Goal: Task Accomplishment & Management: Complete application form

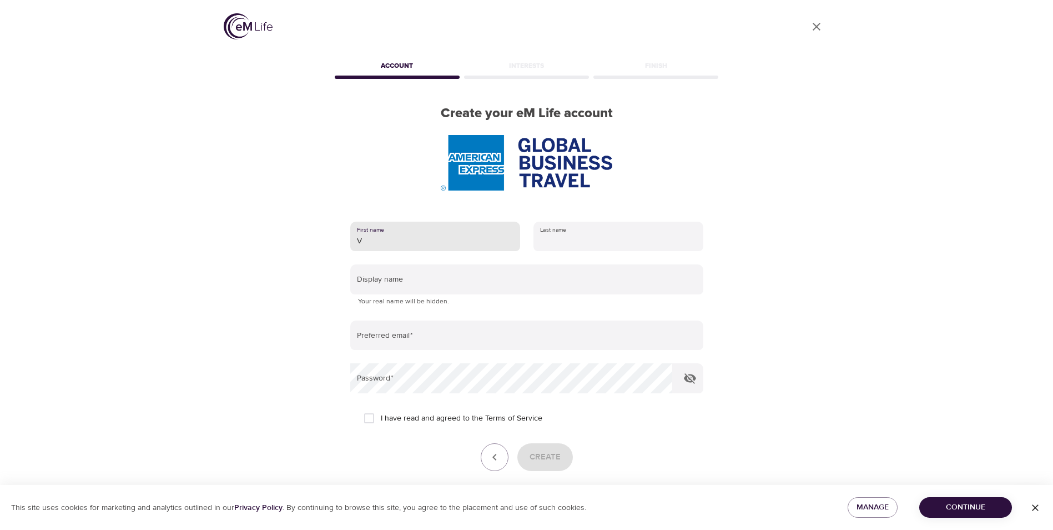
type input "Vojtech"
type input "Darebnik"
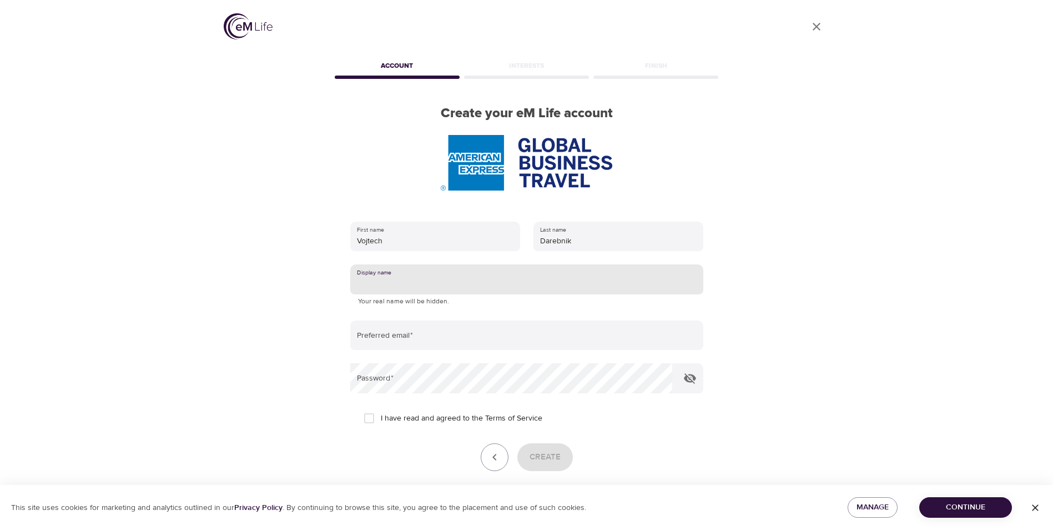
click at [410, 280] on input "text" at bounding box center [526, 279] width 353 height 30
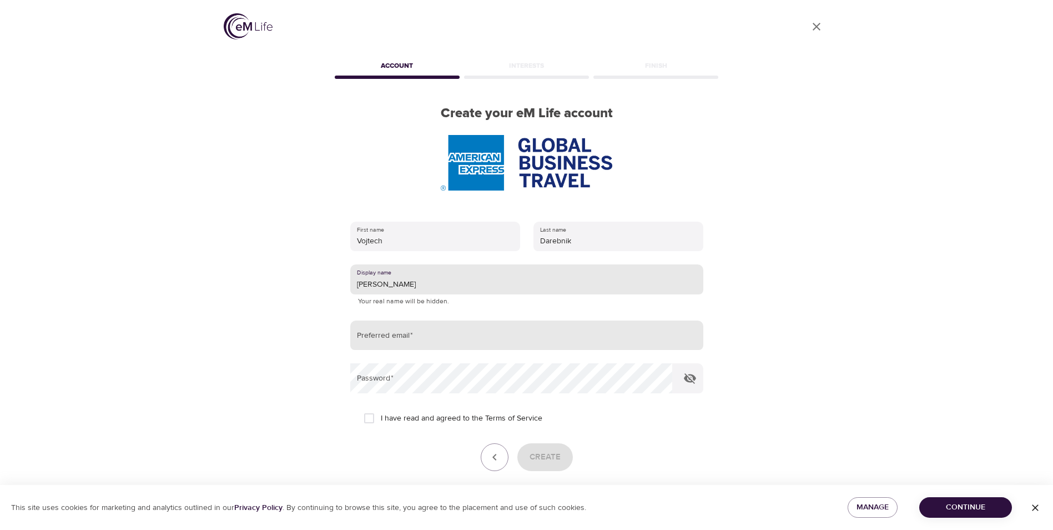
type input "[PERSON_NAME]"
click at [396, 335] on input "email" at bounding box center [526, 335] width 353 height 30
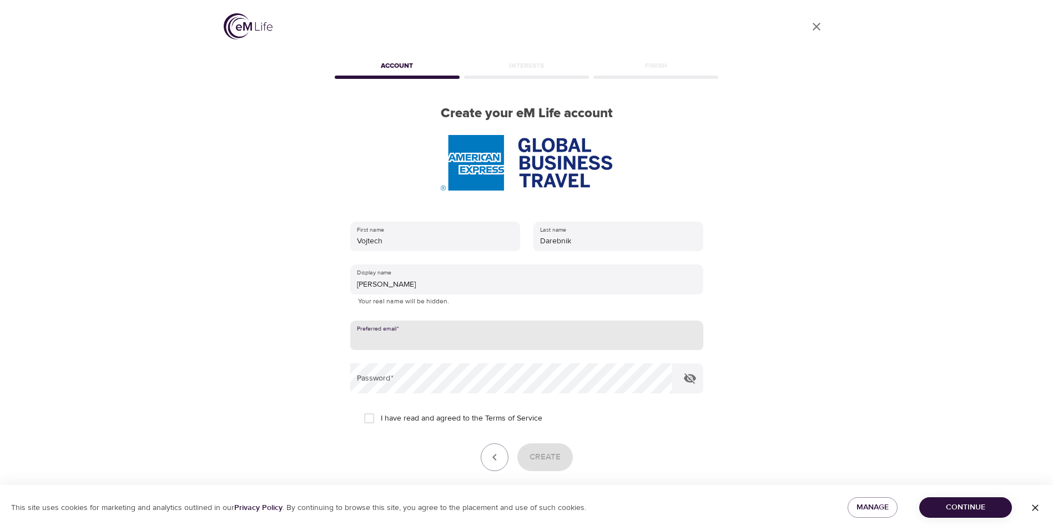
type input "[EMAIL_ADDRESS][DOMAIN_NAME]"
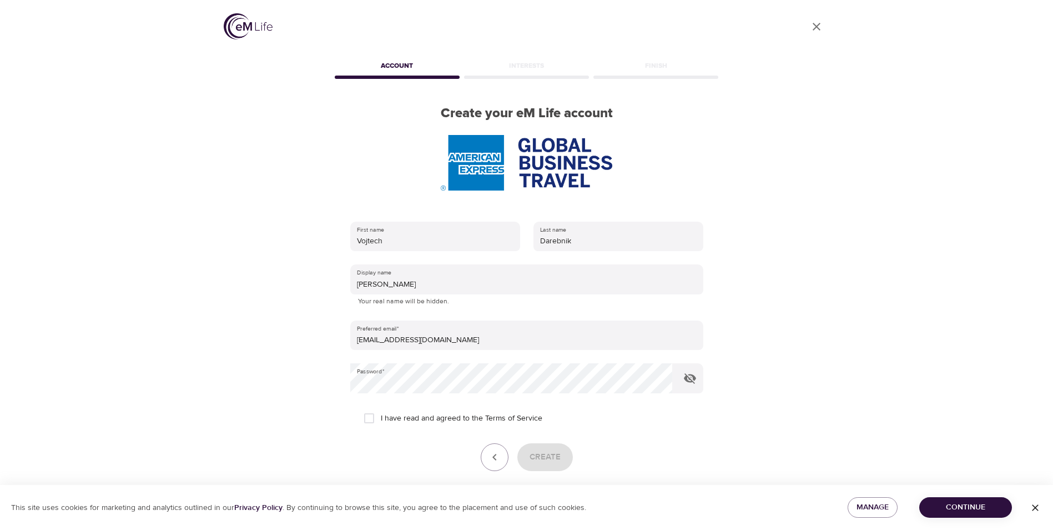
click at [401, 416] on span "I have read and agreed to the Terms of Service" at bounding box center [462, 419] width 162 height 12
click at [381, 416] on input "I have read and agreed to the Terms of Service" at bounding box center [369, 417] width 23 height 23
checkbox input "true"
click at [695, 381] on icon "button" at bounding box center [689, 377] width 13 height 13
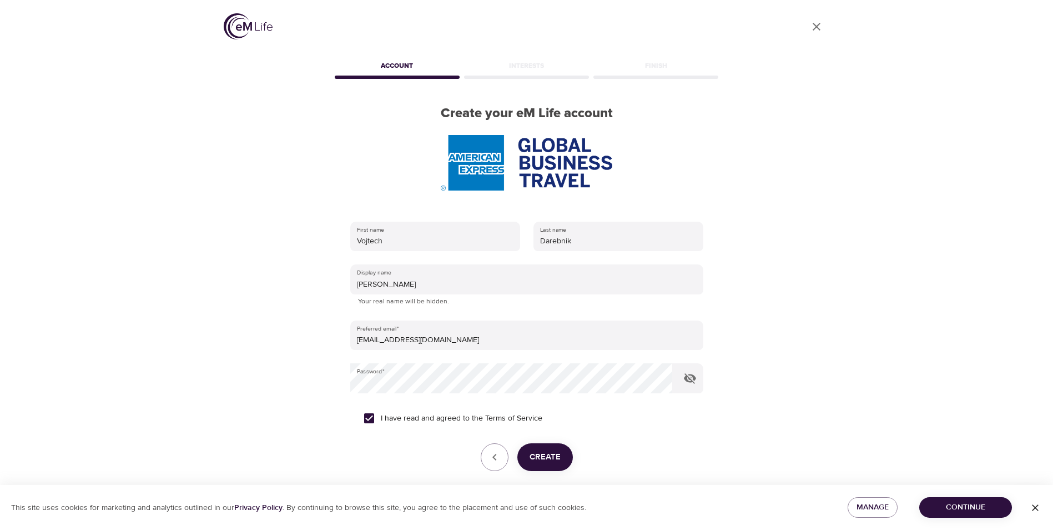
click at [542, 459] on span "Create" at bounding box center [545, 457] width 31 height 14
click at [944, 504] on span "Continue" at bounding box center [965, 507] width 75 height 14
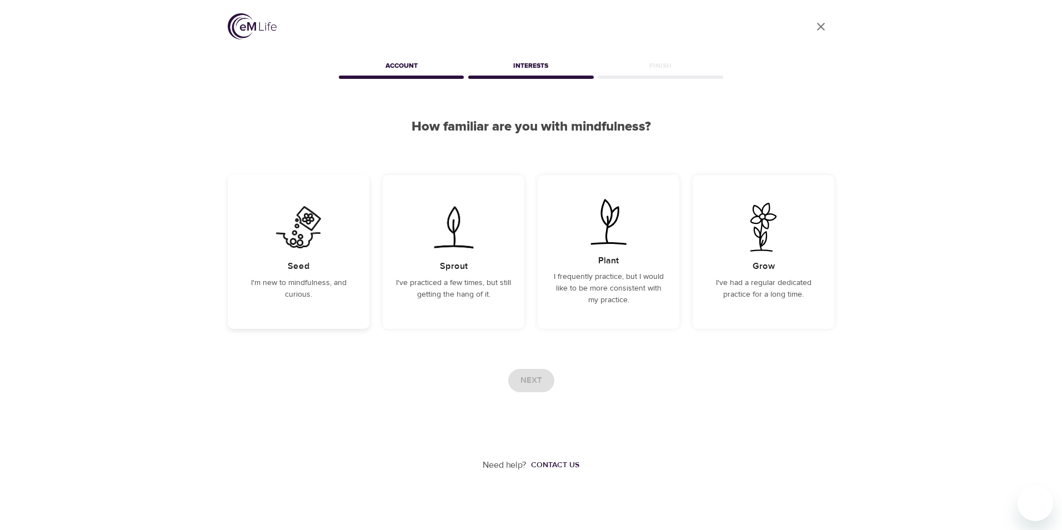
click at [311, 225] on img at bounding box center [298, 227] width 56 height 49
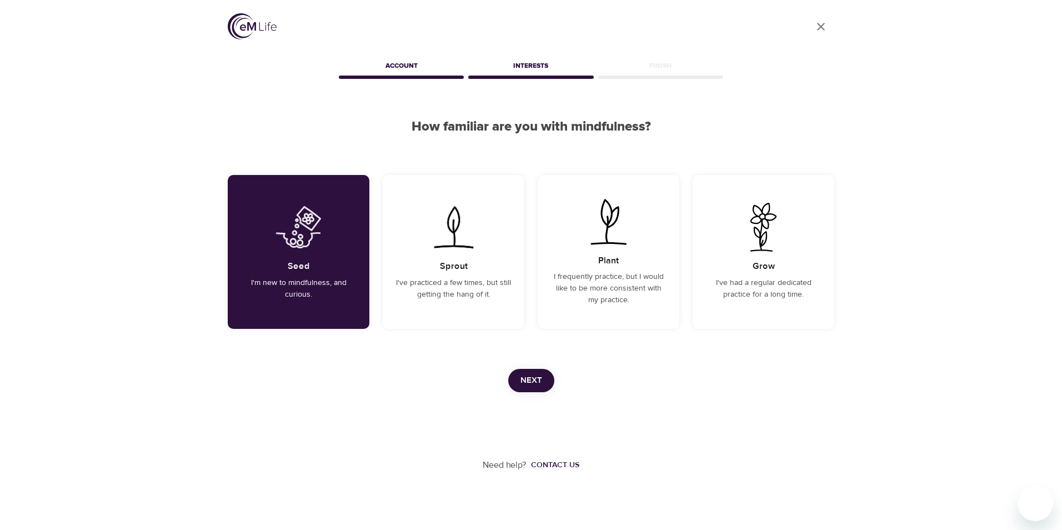
click at [531, 381] on span "Next" at bounding box center [531, 380] width 22 height 14
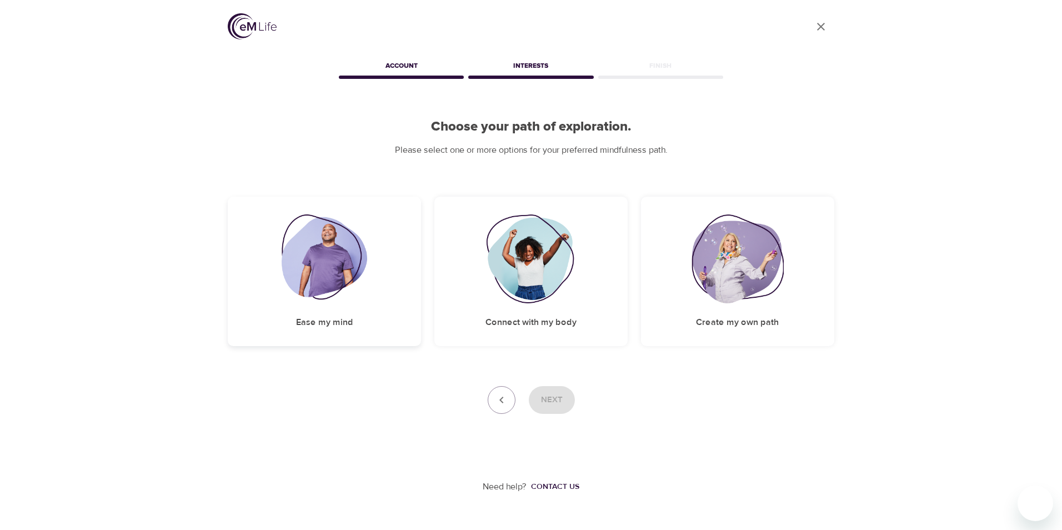
click at [336, 285] on img at bounding box center [324, 258] width 86 height 89
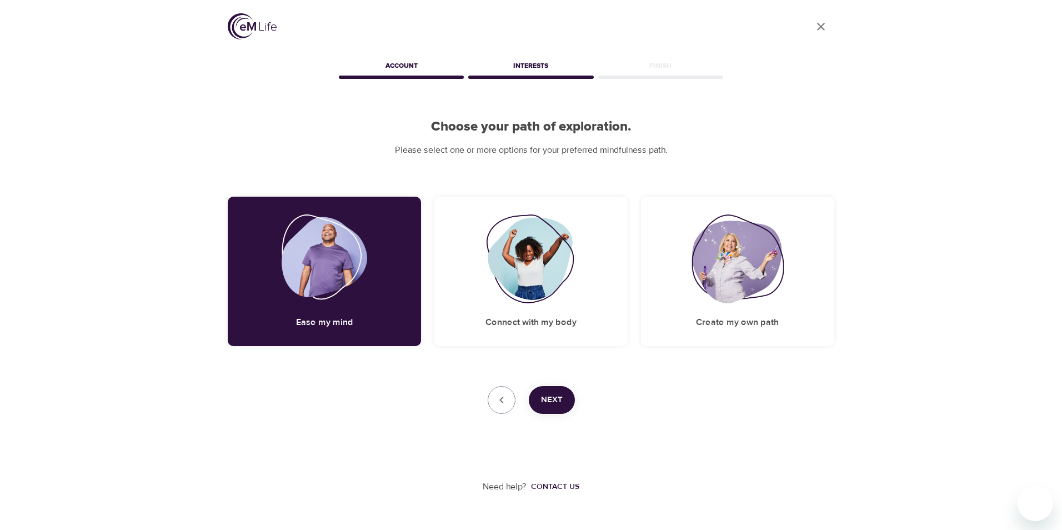
click at [550, 400] on span "Next" at bounding box center [552, 400] width 22 height 14
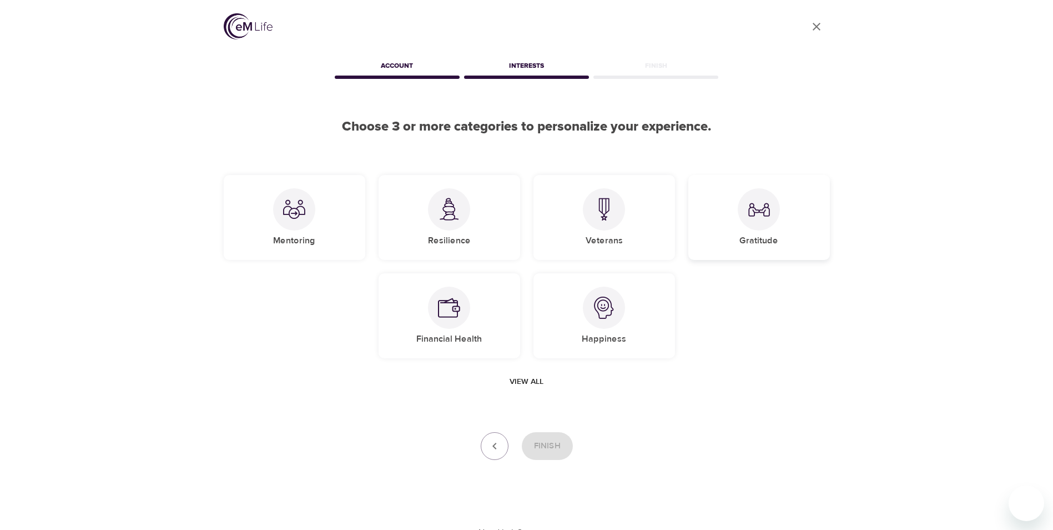
click at [737, 237] on div "Gratitude" at bounding box center [759, 217] width 142 height 85
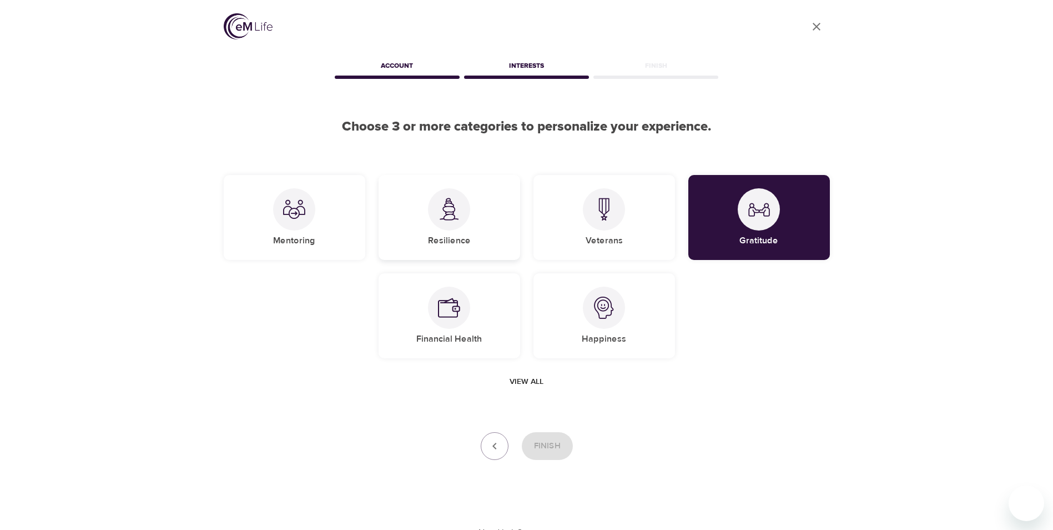
click at [466, 226] on div "Resilience" at bounding box center [450, 217] width 142 height 85
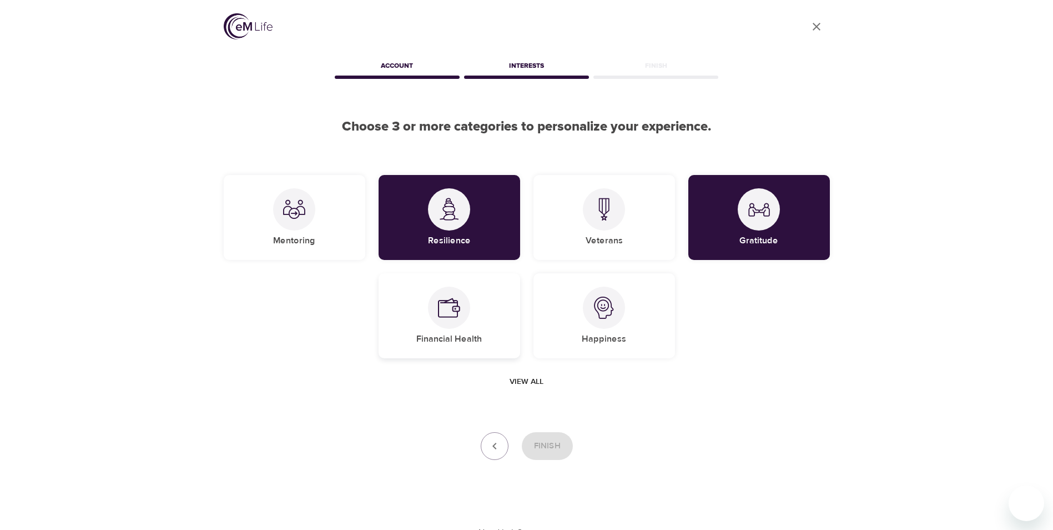
click at [490, 299] on div "Financial Health" at bounding box center [450, 315] width 142 height 85
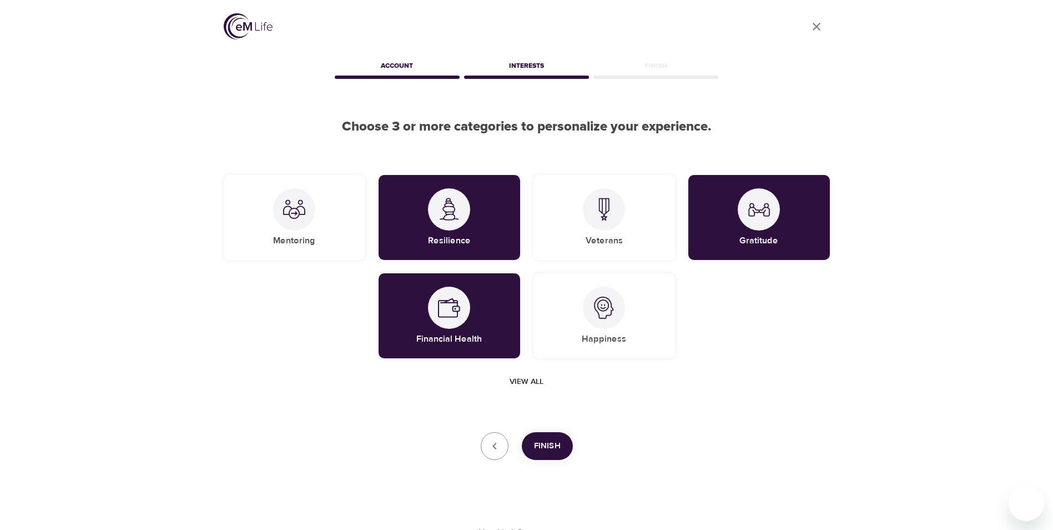
click at [527, 383] on span "View all" at bounding box center [527, 382] width 34 height 14
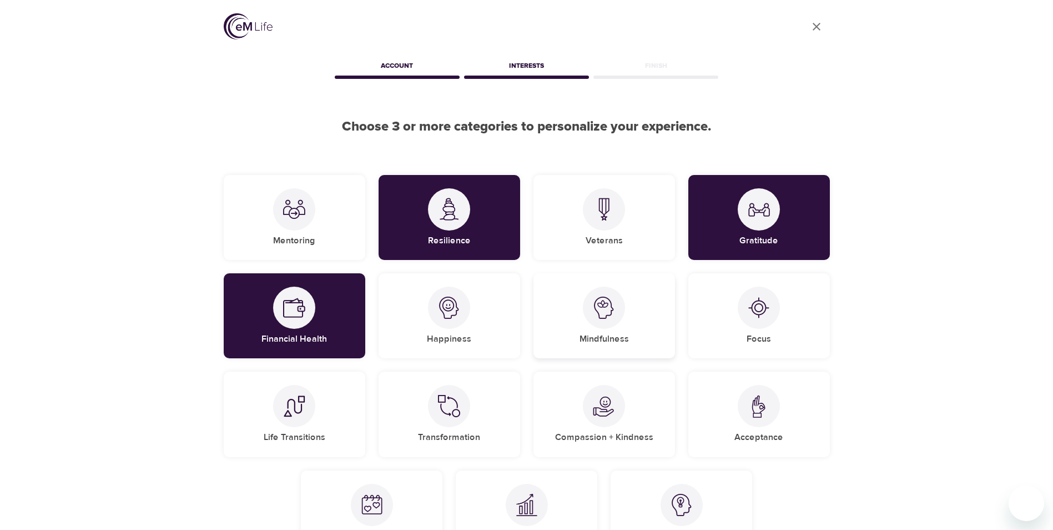
click at [621, 320] on div "Mindfulness" at bounding box center [605, 315] width 142 height 85
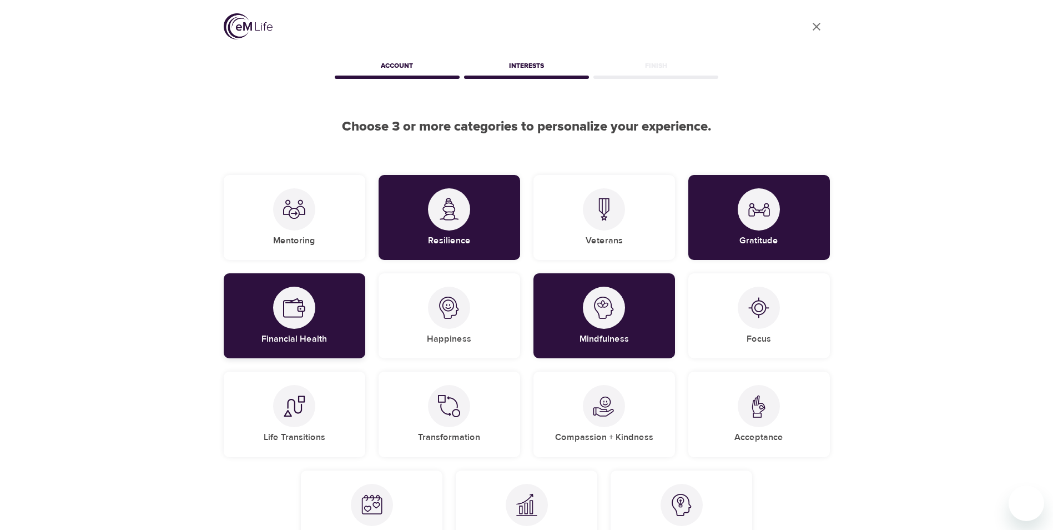
click at [321, 319] on div "Financial Health" at bounding box center [295, 315] width 142 height 85
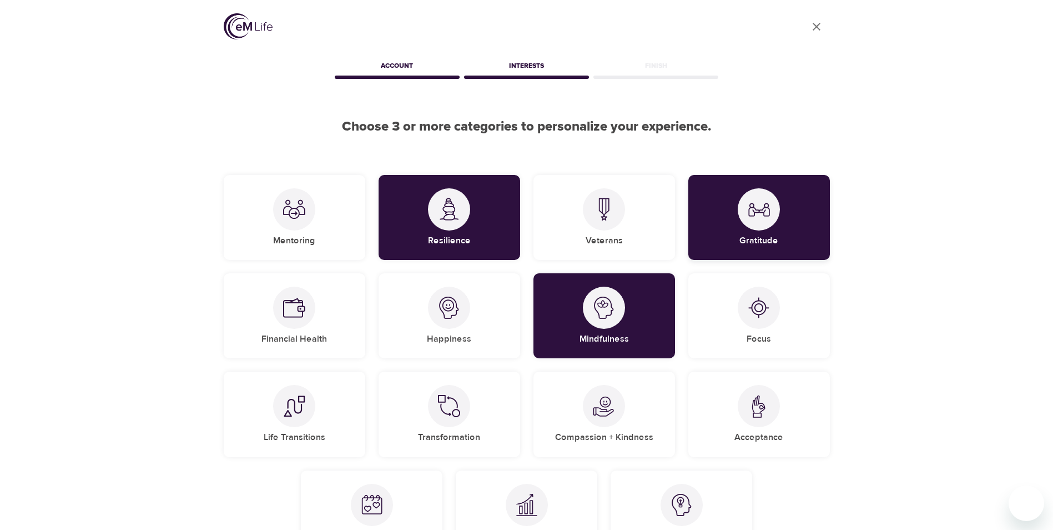
click at [765, 233] on div "Gratitude" at bounding box center [759, 217] width 142 height 85
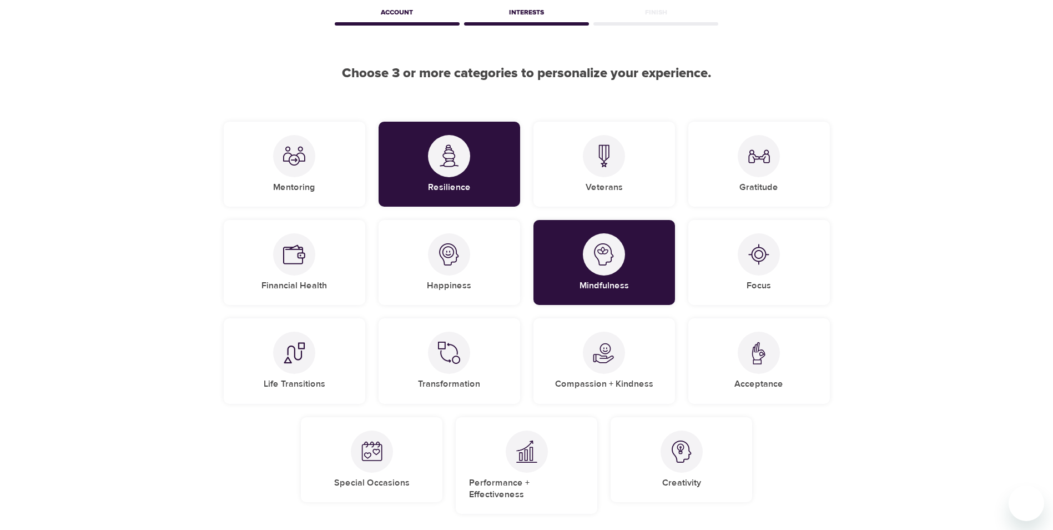
scroll to position [53, 0]
click at [694, 461] on div at bounding box center [682, 452] width 42 height 42
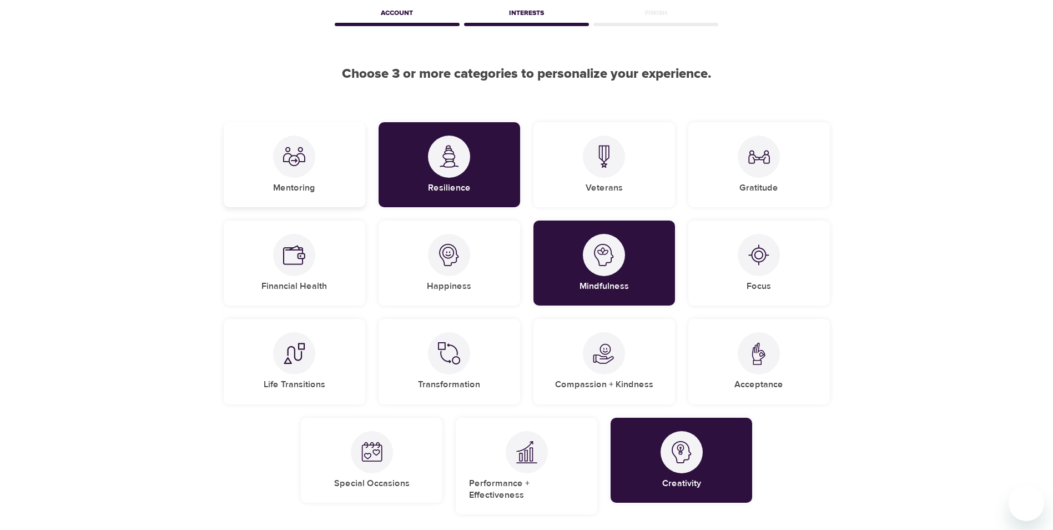
click at [300, 181] on div "Mentoring" at bounding box center [295, 164] width 142 height 85
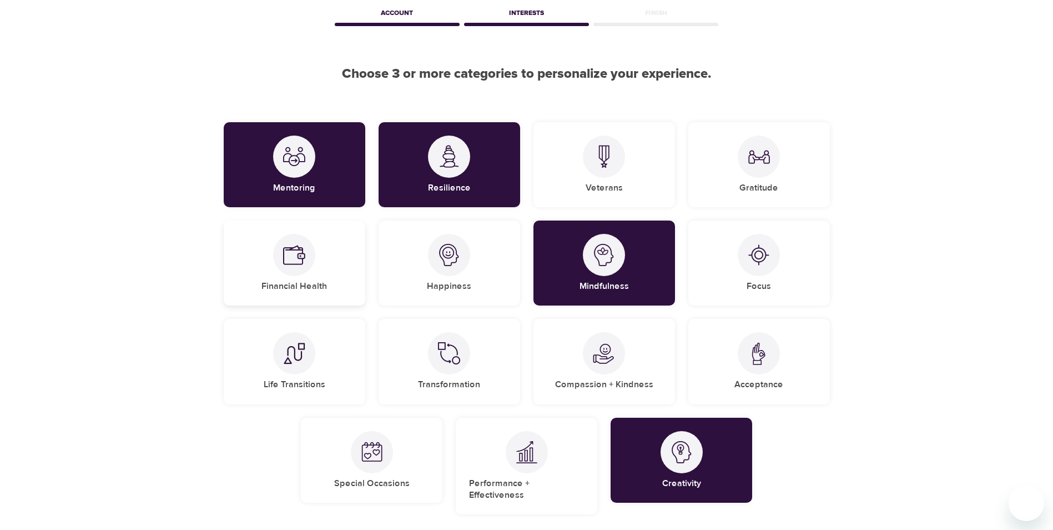
click at [305, 249] on img at bounding box center [294, 255] width 22 height 22
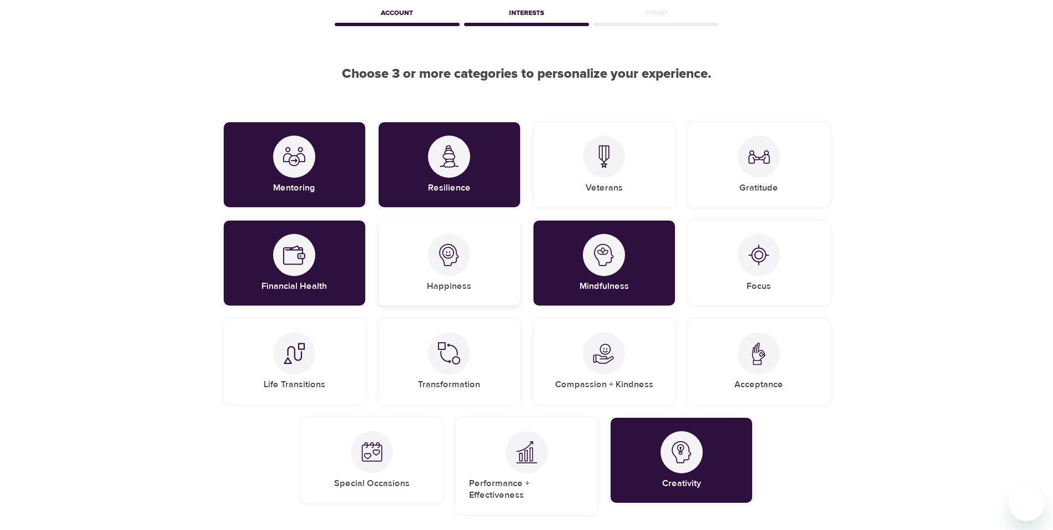
click at [425, 259] on div "Happiness" at bounding box center [450, 262] width 142 height 85
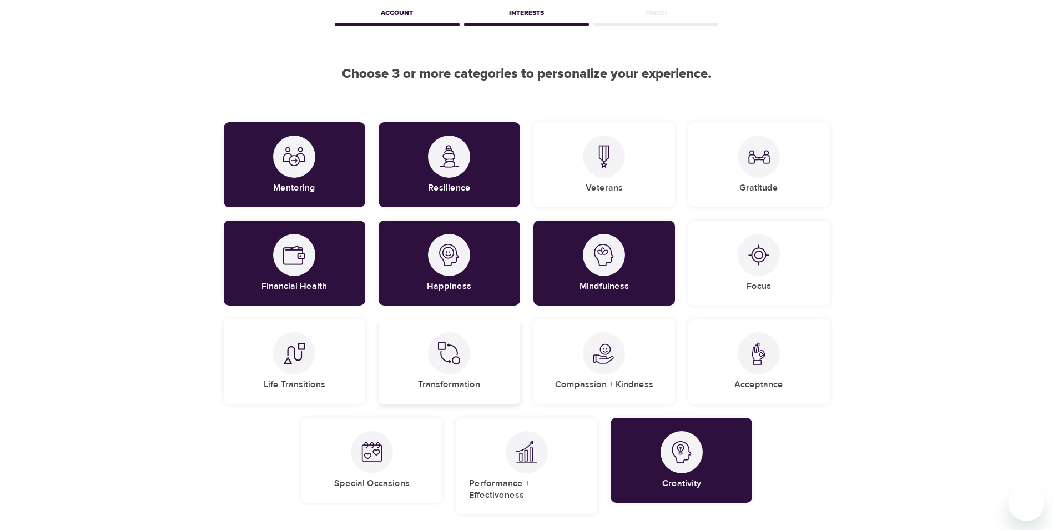
click at [435, 346] on div at bounding box center [449, 353] width 42 height 42
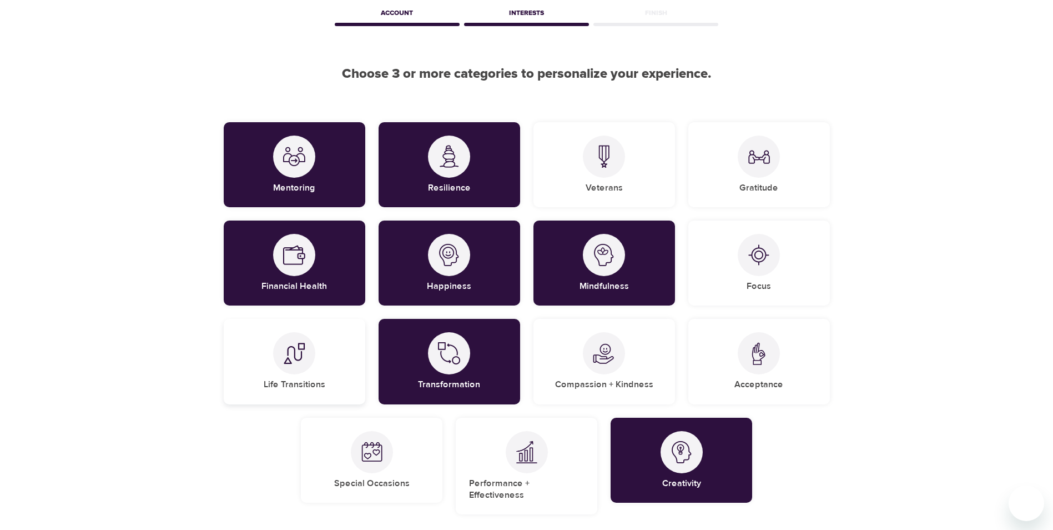
click at [297, 379] on h5 "Life Transitions" at bounding box center [295, 385] width 62 height 12
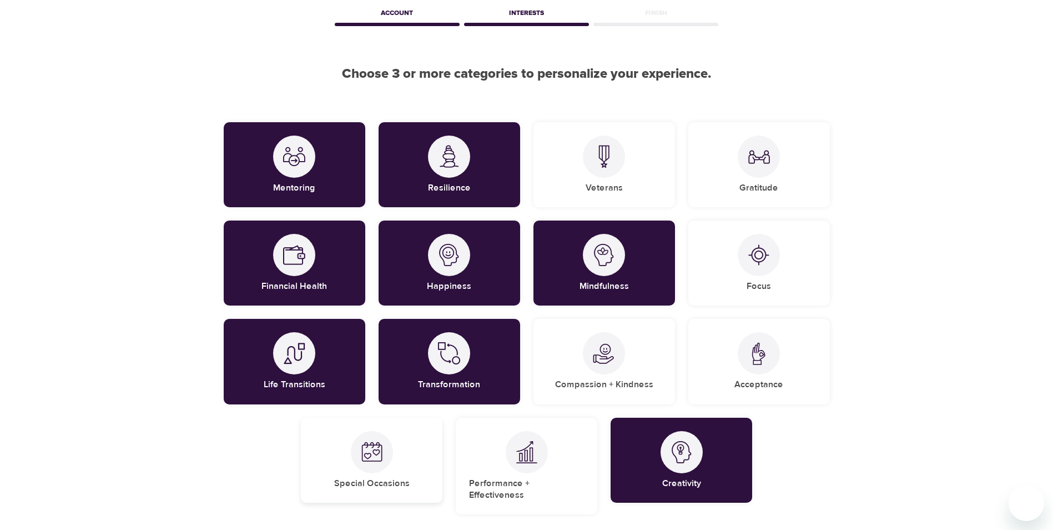
click at [378, 457] on img at bounding box center [372, 452] width 22 height 22
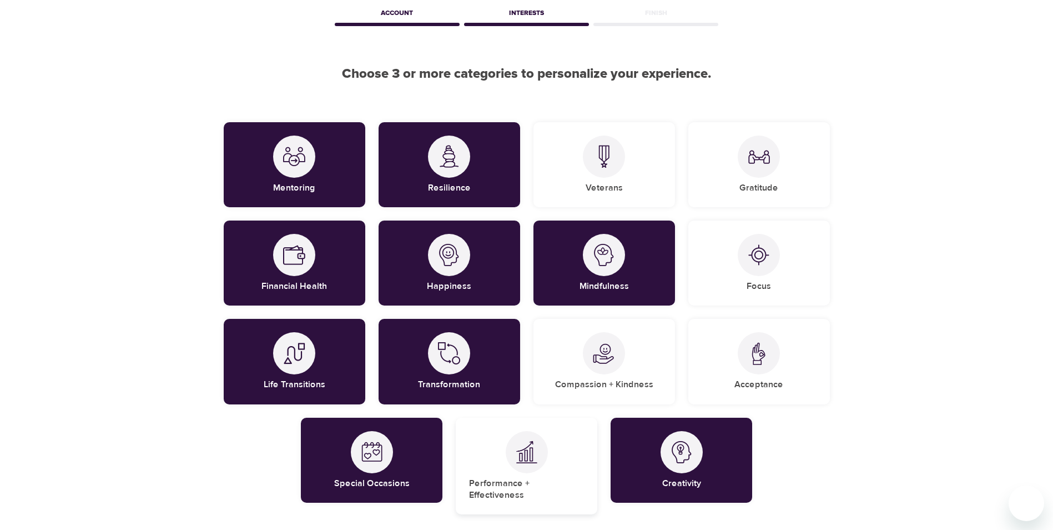
click at [509, 469] on div "Performance + Effectiveness" at bounding box center [527, 466] width 142 height 97
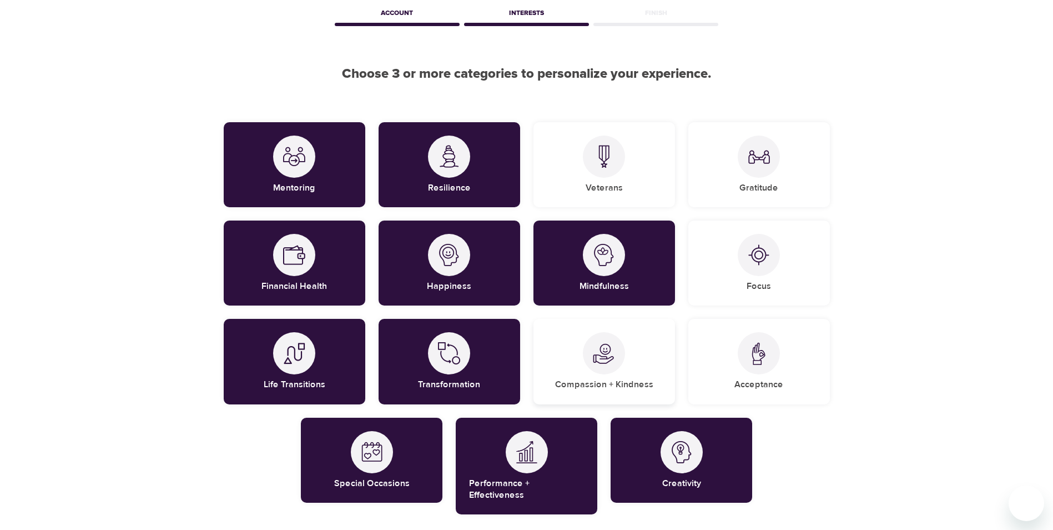
click at [617, 359] on div at bounding box center [604, 353] width 42 height 42
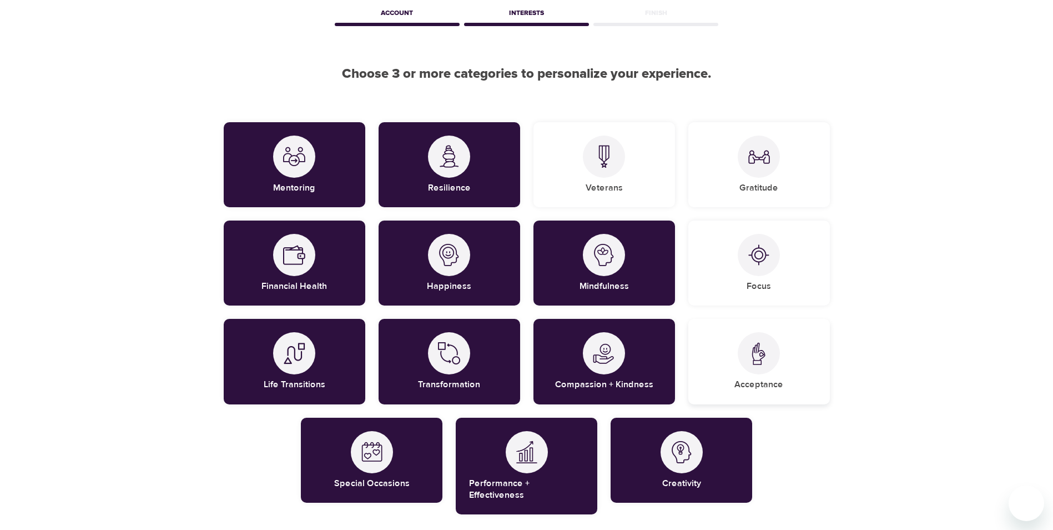
click at [751, 355] on img at bounding box center [759, 353] width 22 height 23
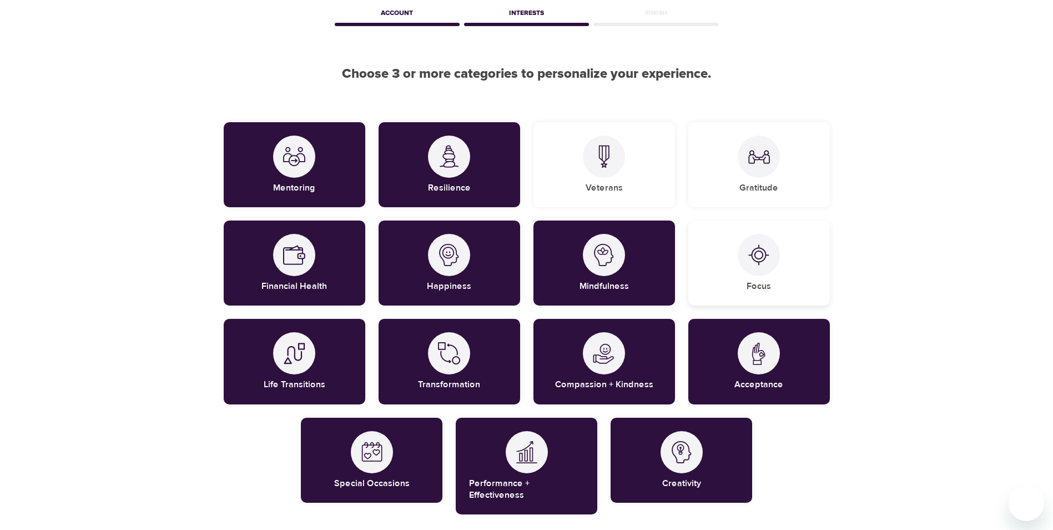
click at [750, 288] on h5 "Focus" at bounding box center [759, 286] width 24 height 12
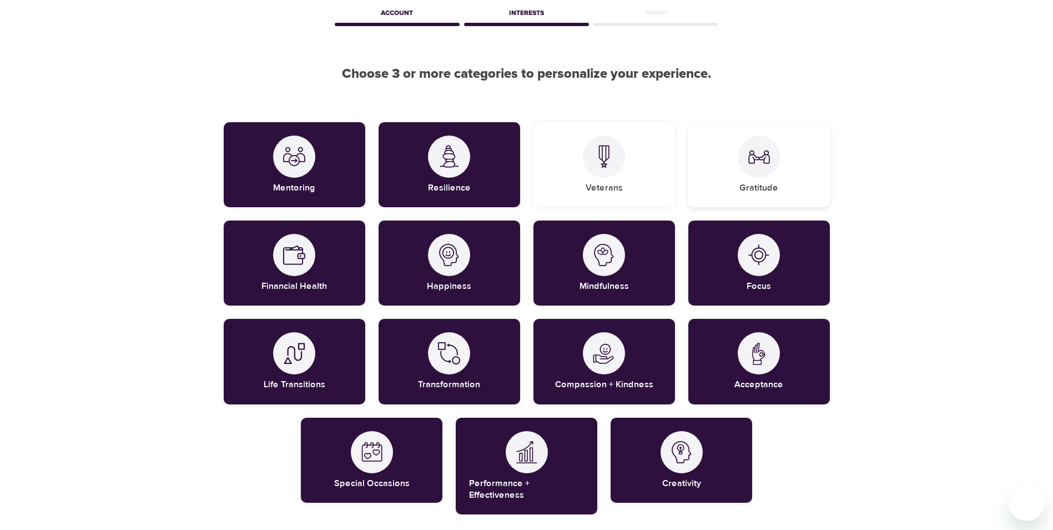
click at [752, 155] on img at bounding box center [759, 156] width 22 height 22
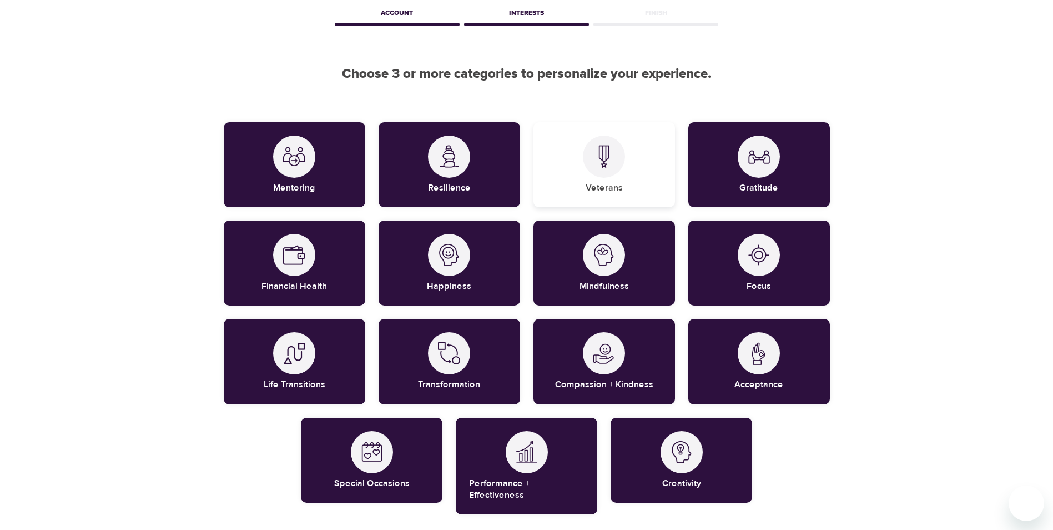
click at [606, 149] on img at bounding box center [604, 156] width 22 height 23
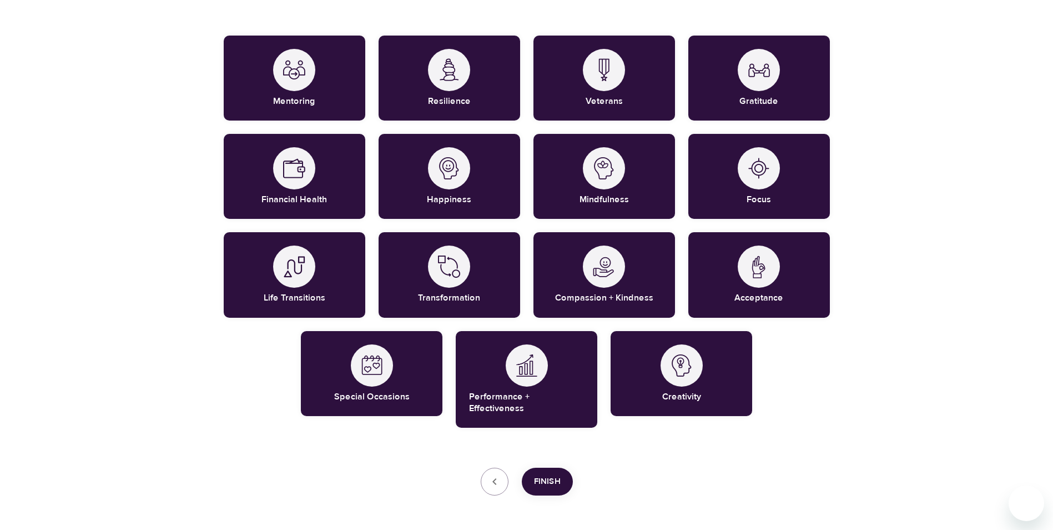
scroll to position [173, 0]
